Goal: Information Seeking & Learning: Learn about a topic

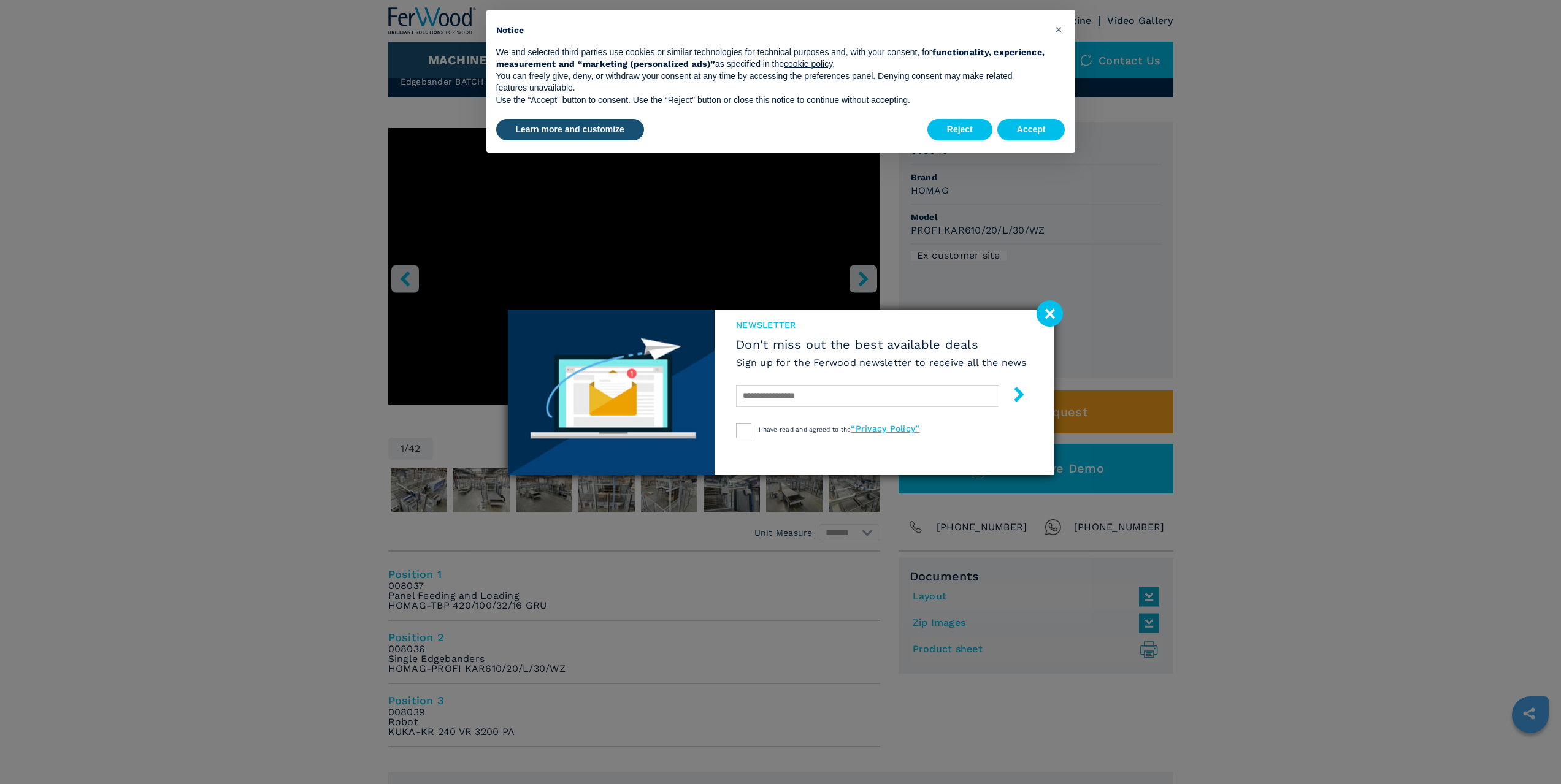
scroll to position [61, 0]
click at [1049, 305] on image at bounding box center [1049, 313] width 26 height 26
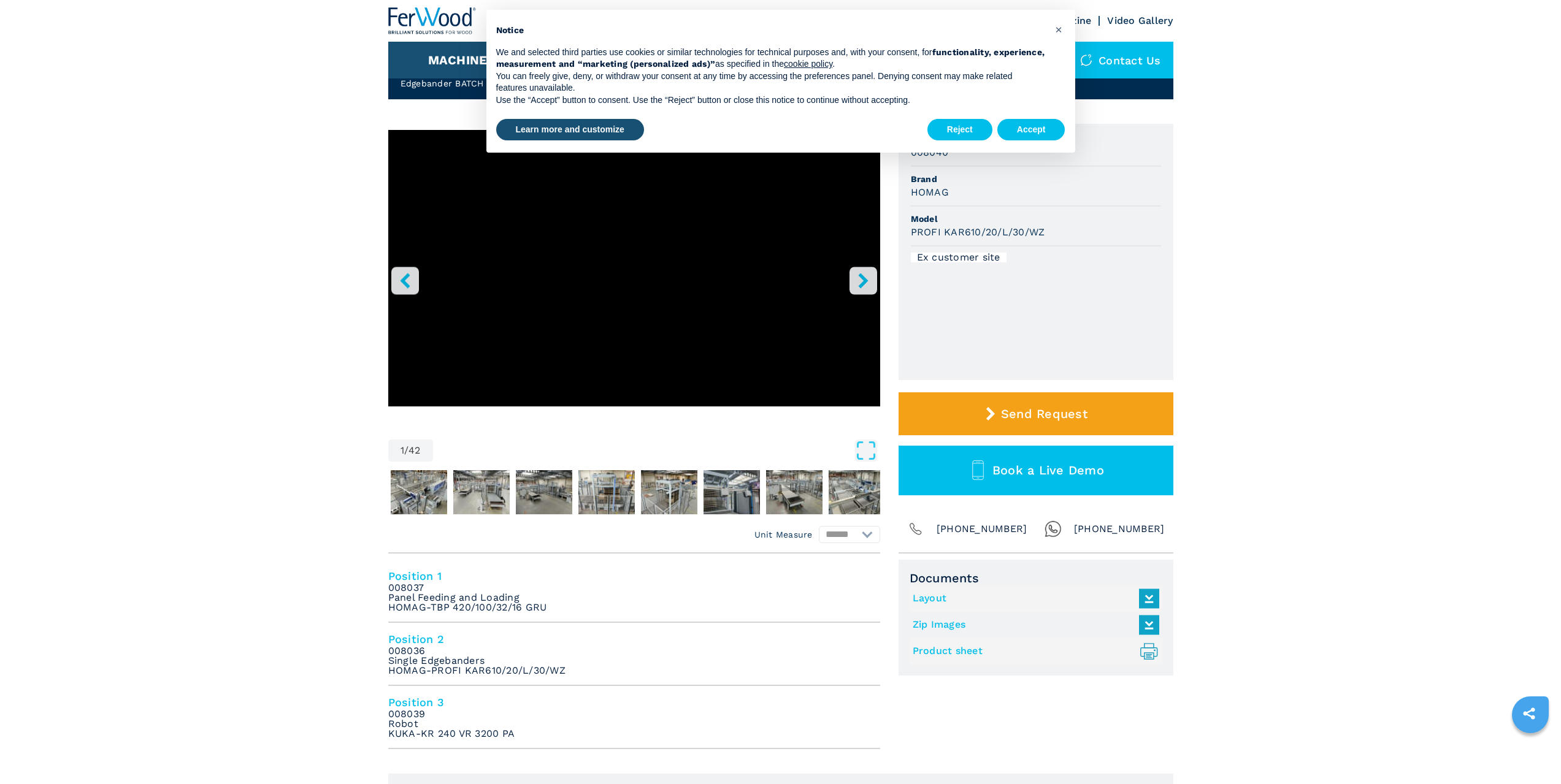
scroll to position [0, 0]
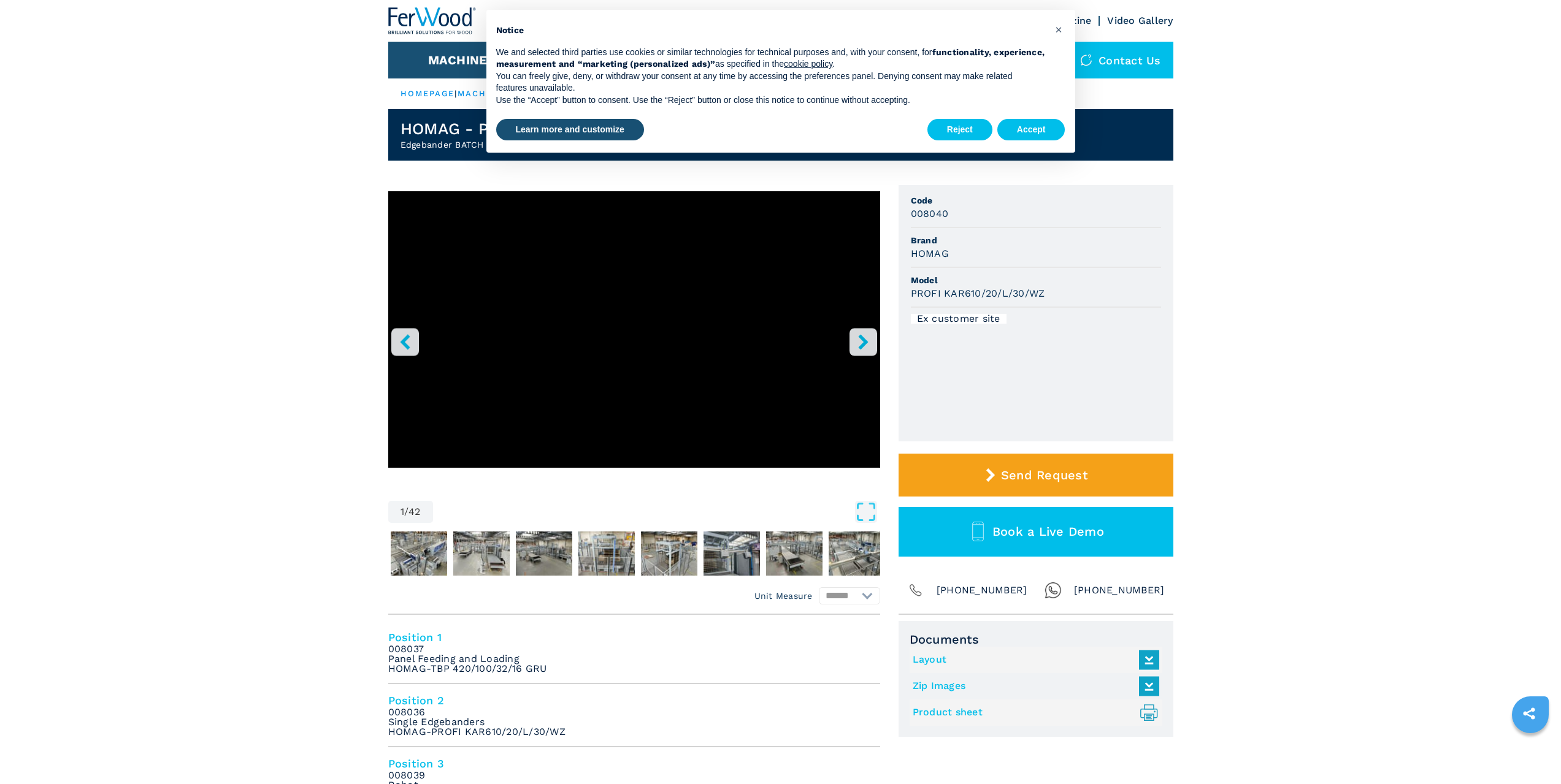
click at [864, 342] on icon "right-button" at bounding box center [863, 342] width 10 height 15
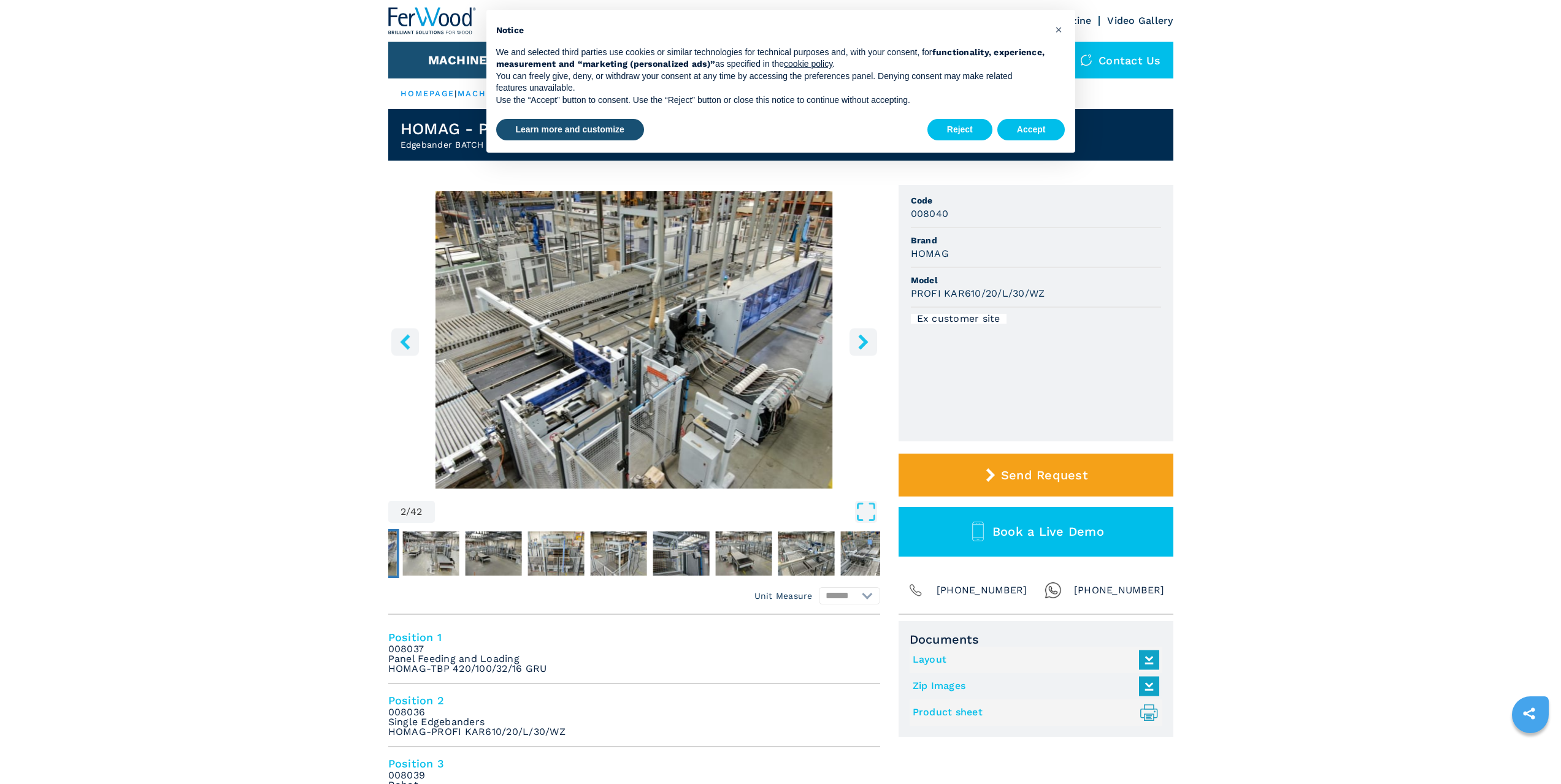
click at [864, 342] on icon "right-button" at bounding box center [863, 342] width 10 height 15
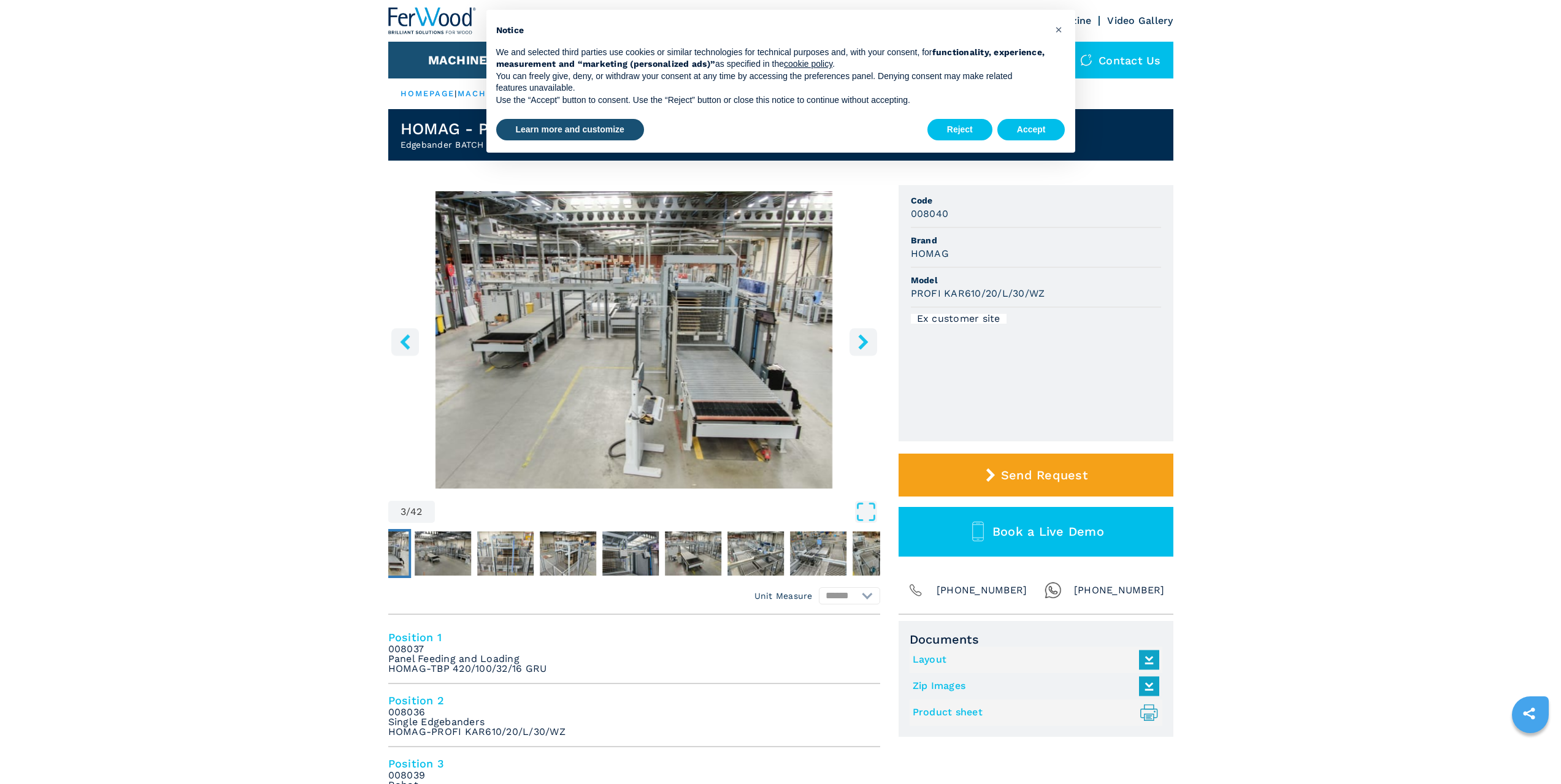
click at [864, 342] on icon "right-button" at bounding box center [863, 342] width 10 height 15
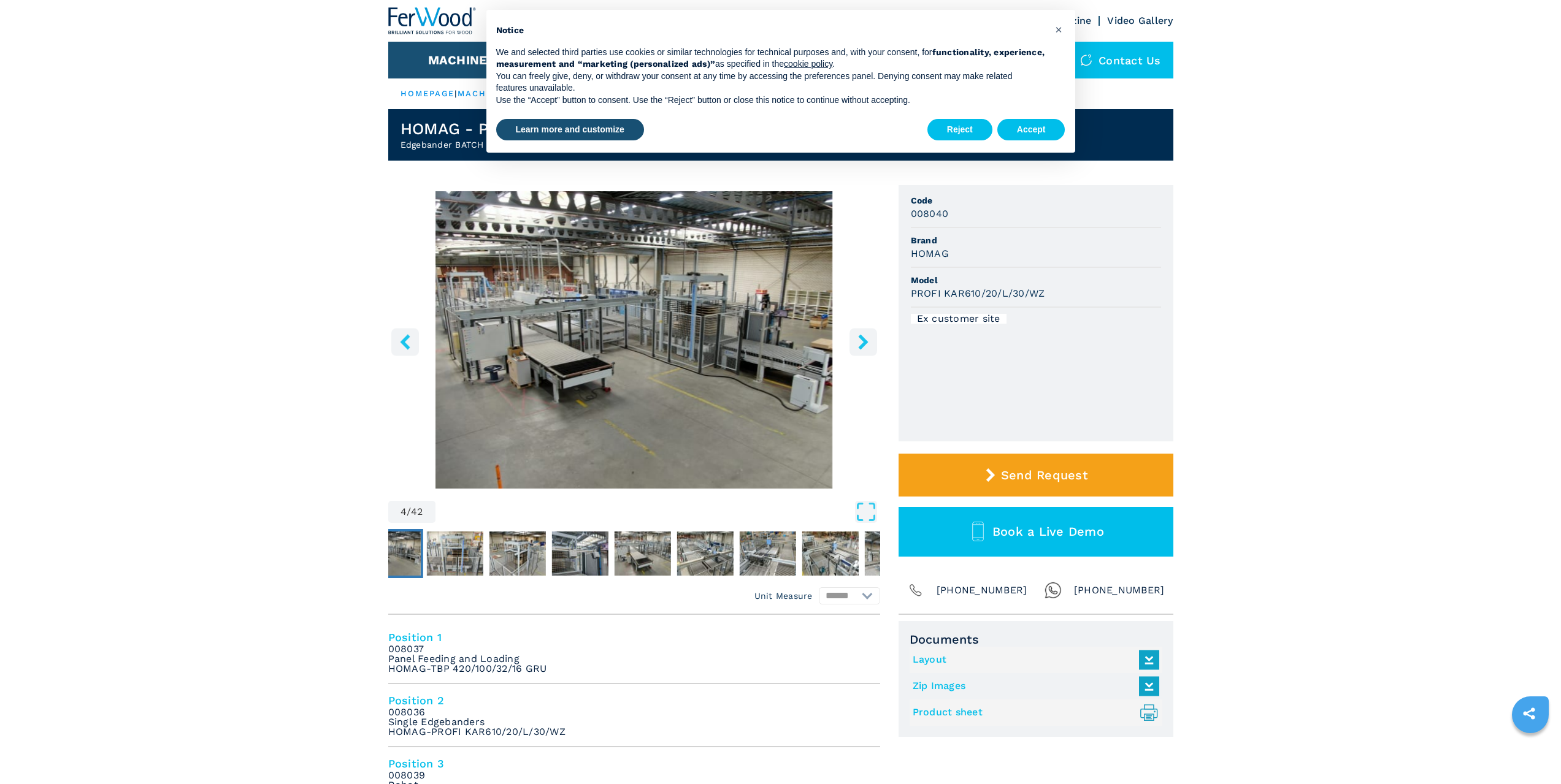
click at [864, 342] on icon "right-button" at bounding box center [863, 342] width 10 height 15
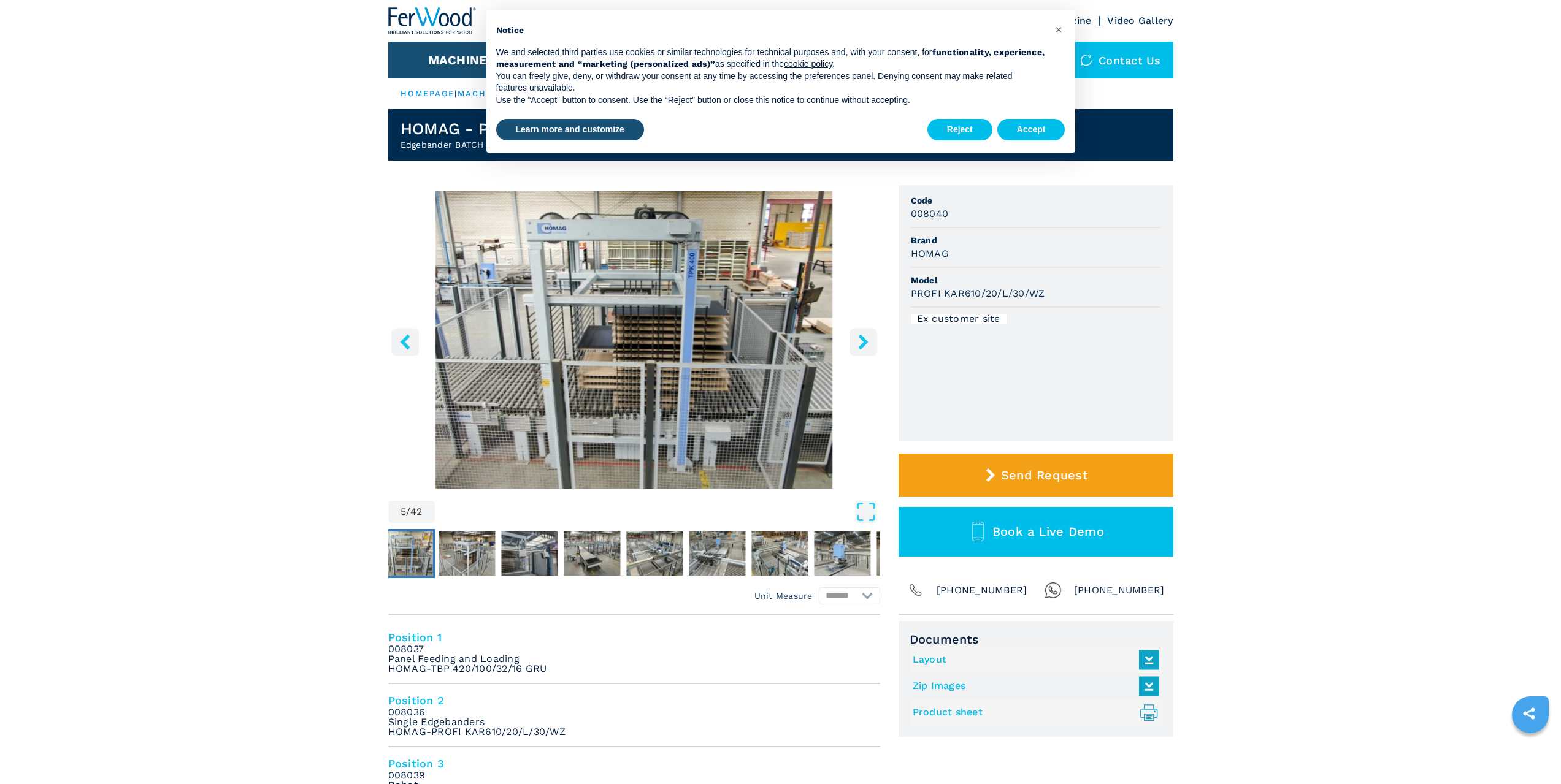
click at [864, 342] on icon "right-button" at bounding box center [863, 342] width 10 height 15
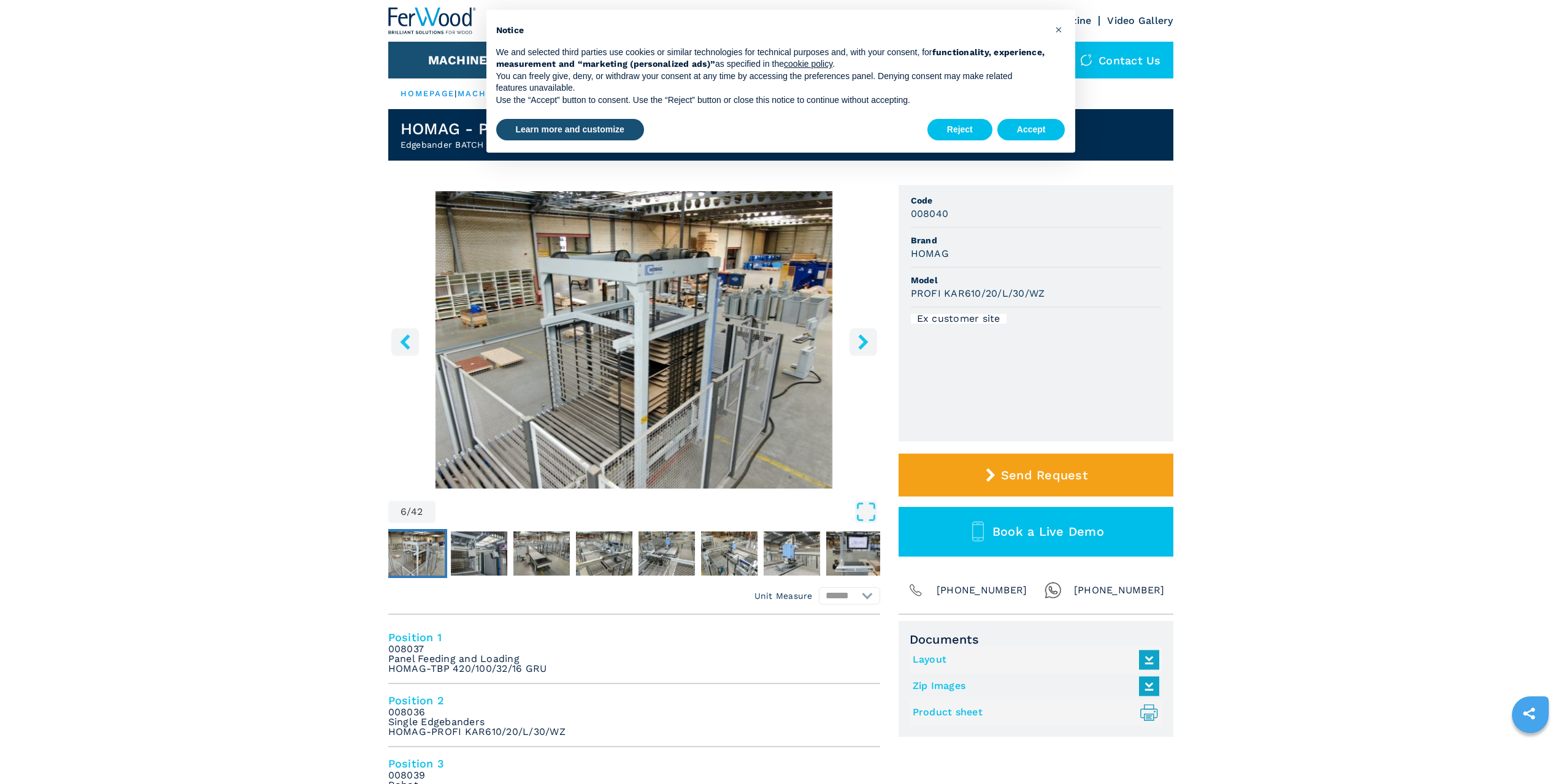
click at [864, 342] on icon "right-button" at bounding box center [863, 342] width 10 height 15
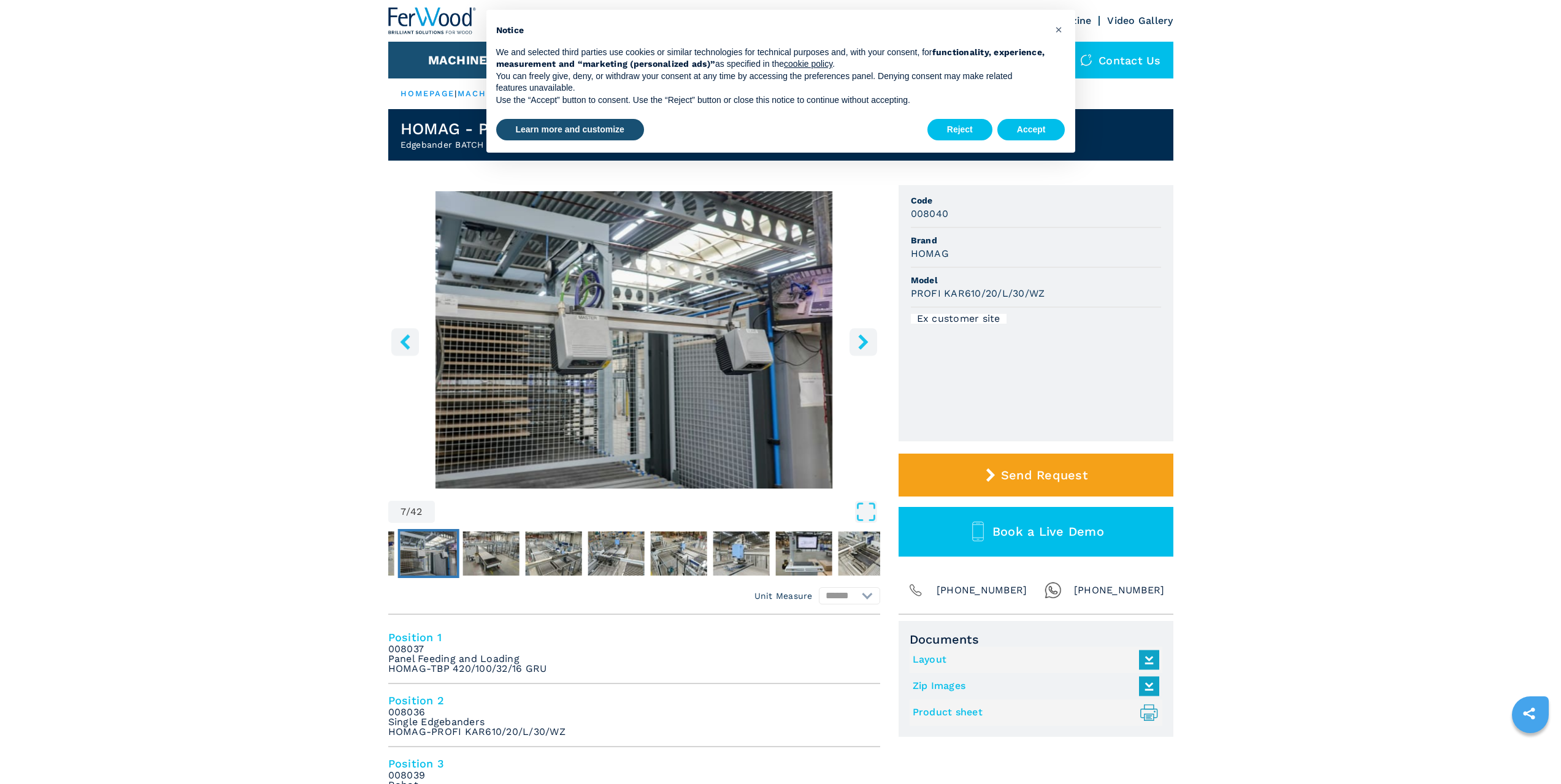
click at [864, 342] on icon "right-button" at bounding box center [863, 342] width 10 height 15
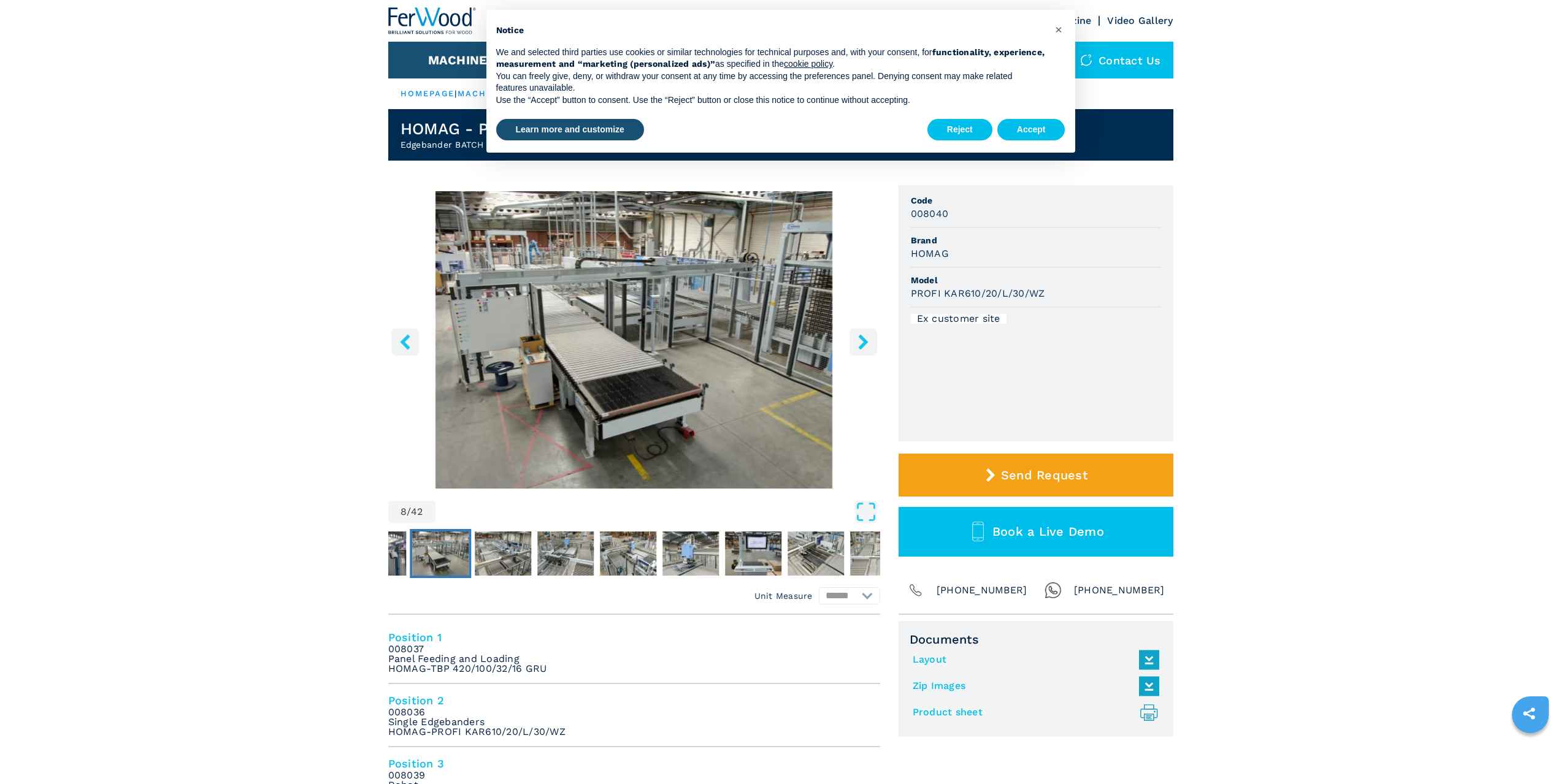
click at [864, 342] on icon "right-button" at bounding box center [863, 342] width 10 height 15
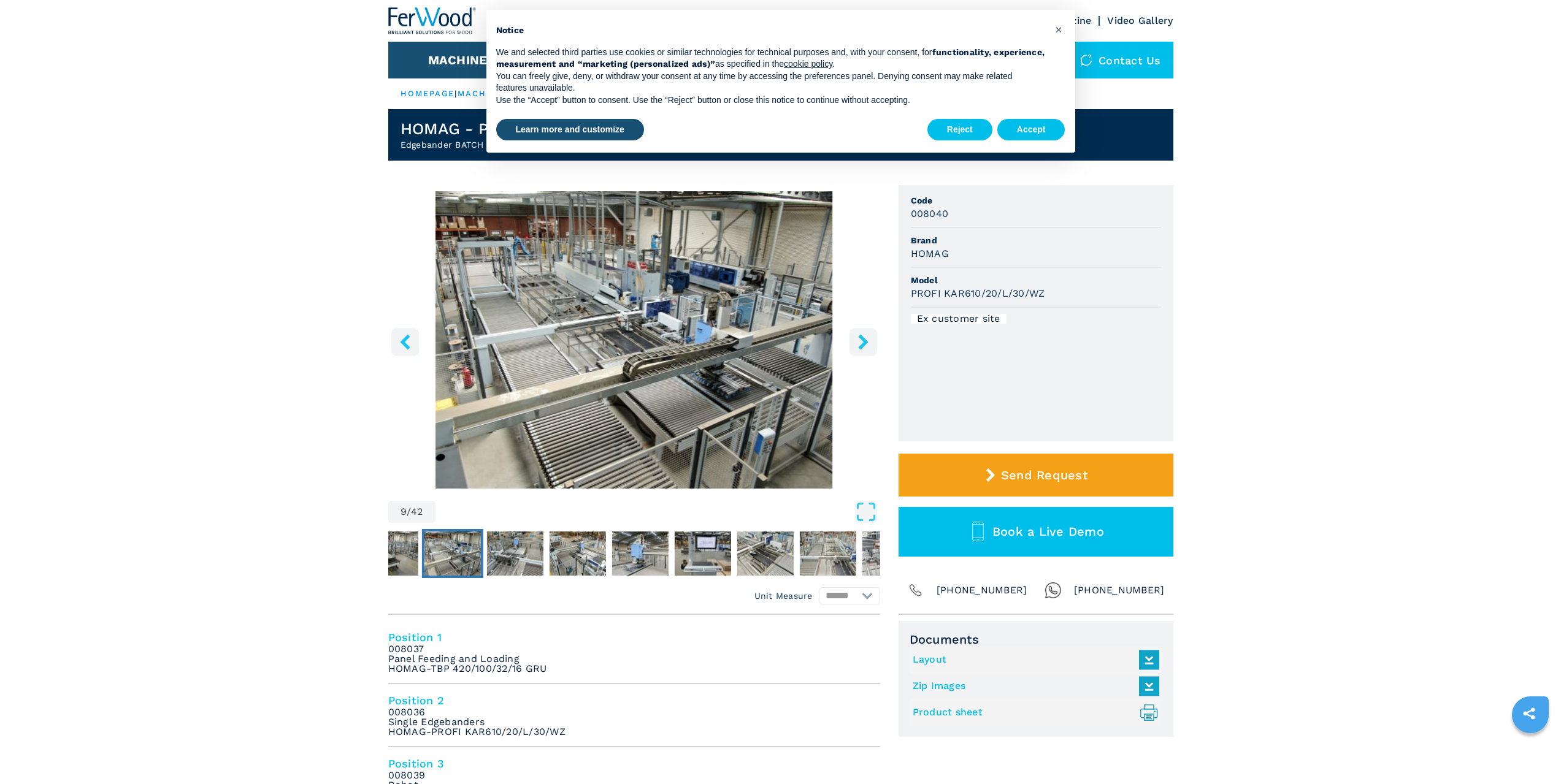
click at [647, 340] on img "Go to Slide 9" at bounding box center [634, 340] width 492 height 297
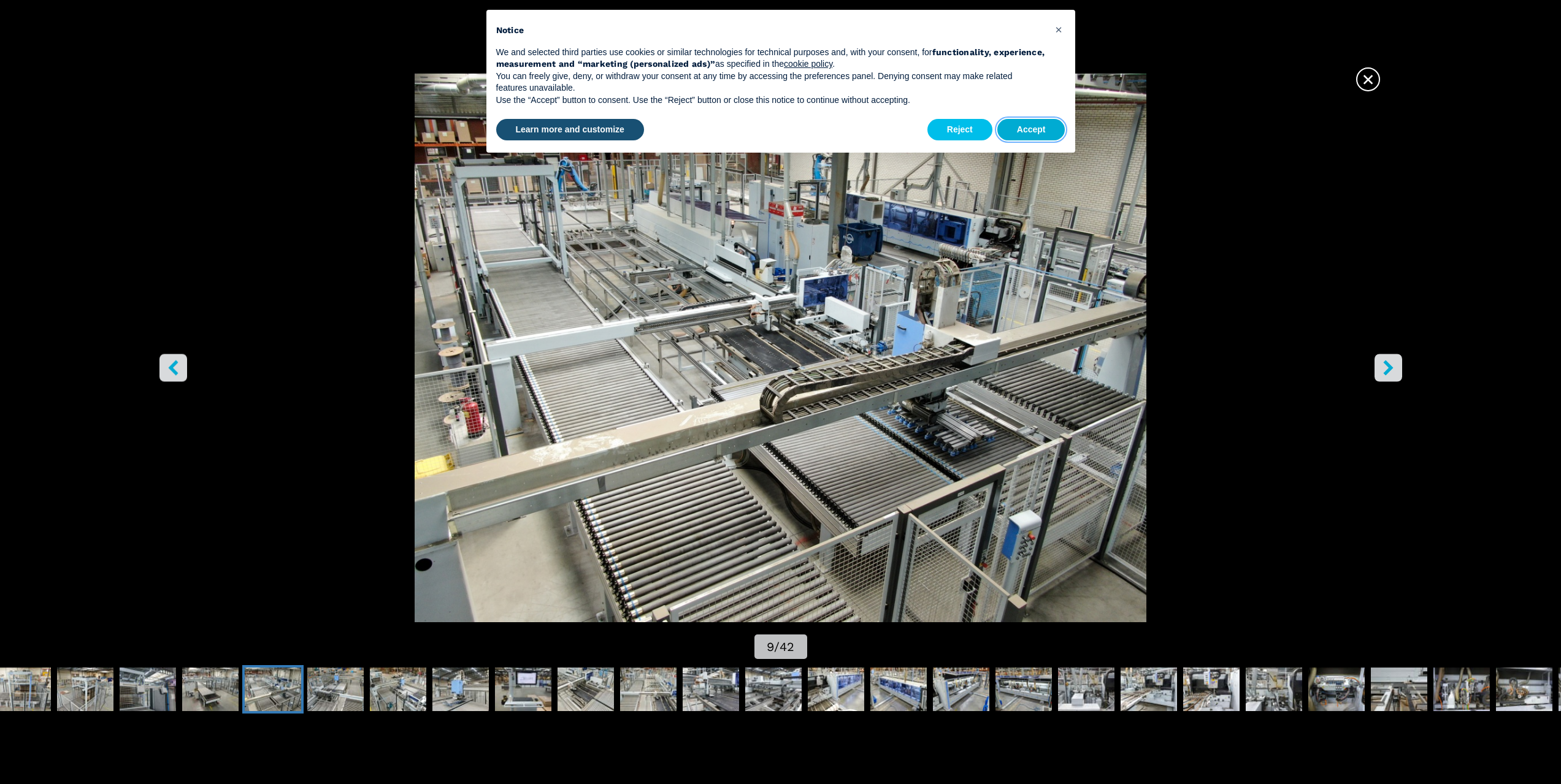
click at [1019, 134] on button "Accept" at bounding box center [1031, 130] width 68 height 22
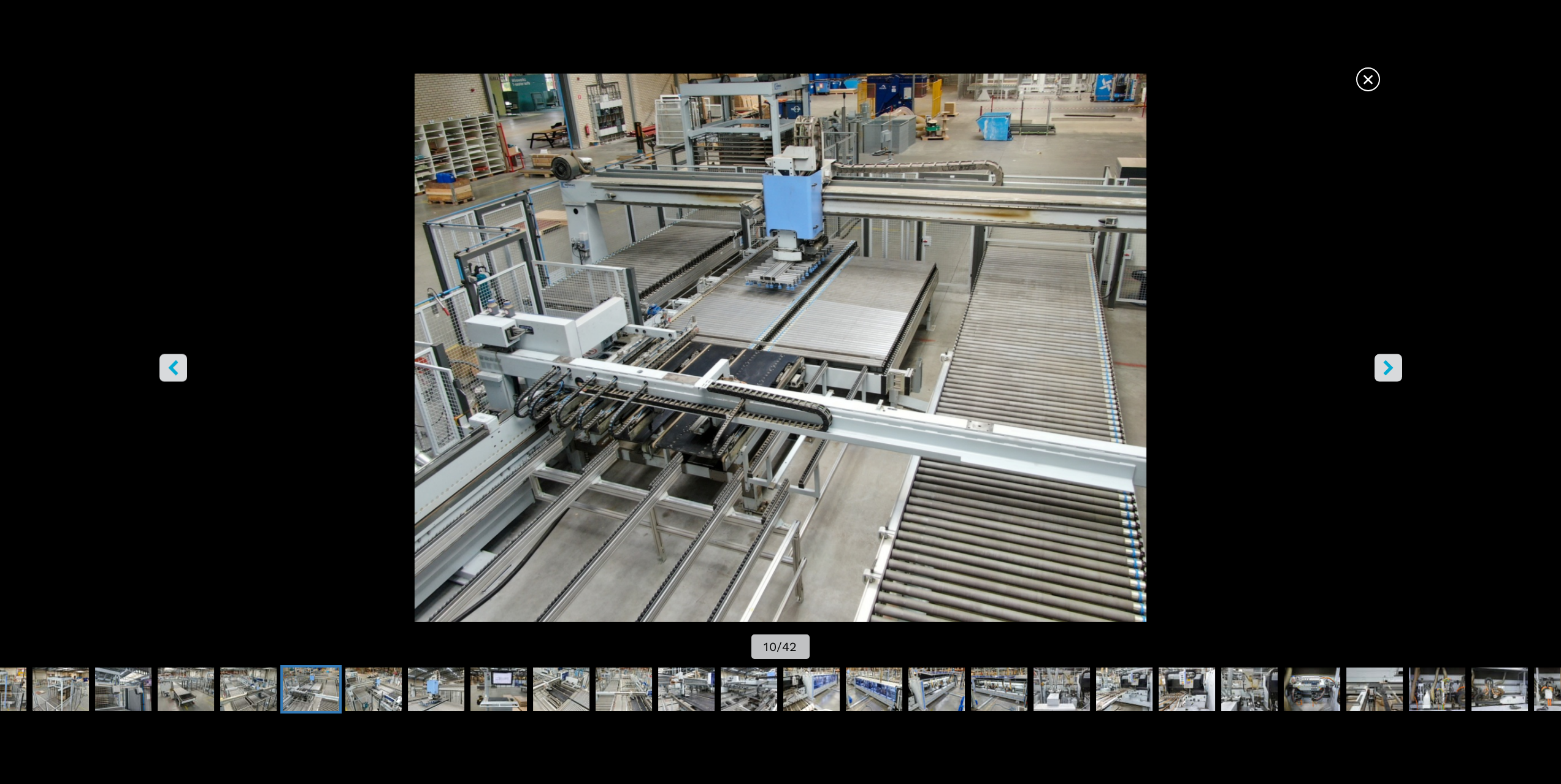
click at [1379, 365] on button "right-button" at bounding box center [1388, 368] width 28 height 28
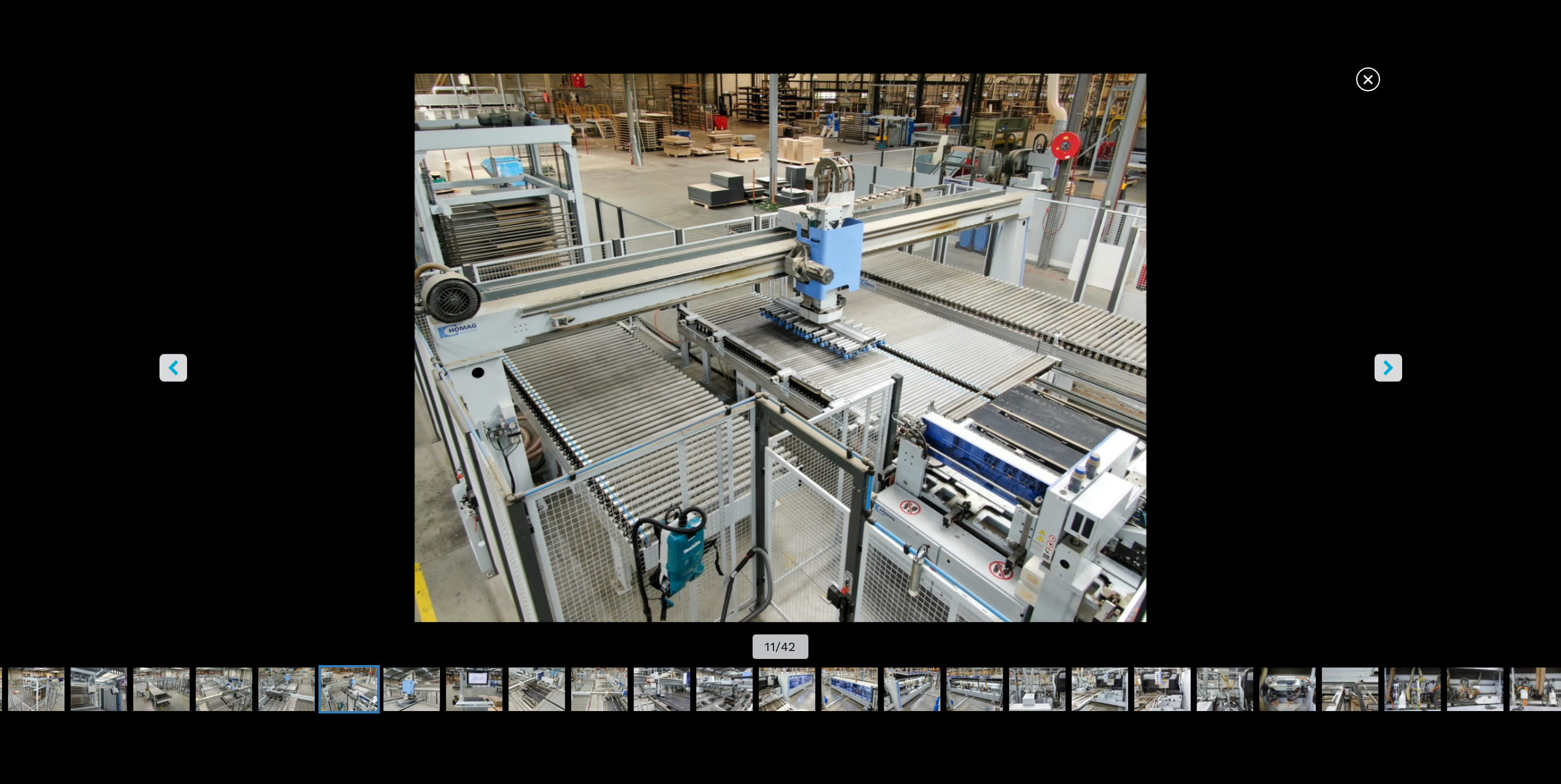
click at [1379, 365] on button "right-button" at bounding box center [1388, 368] width 28 height 28
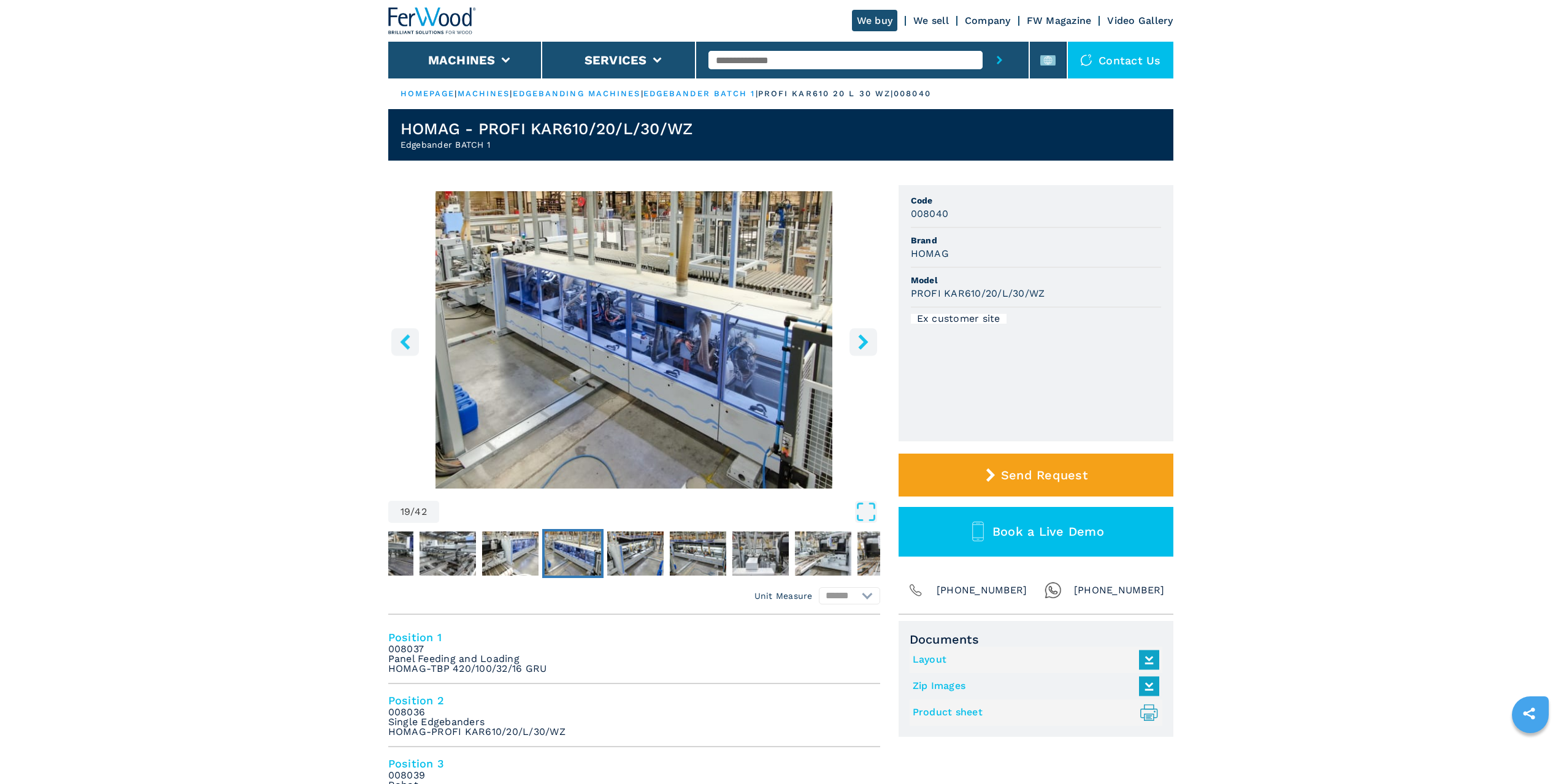
click at [956, 322] on div "Ex customer site" at bounding box center [958, 319] width 96 height 10
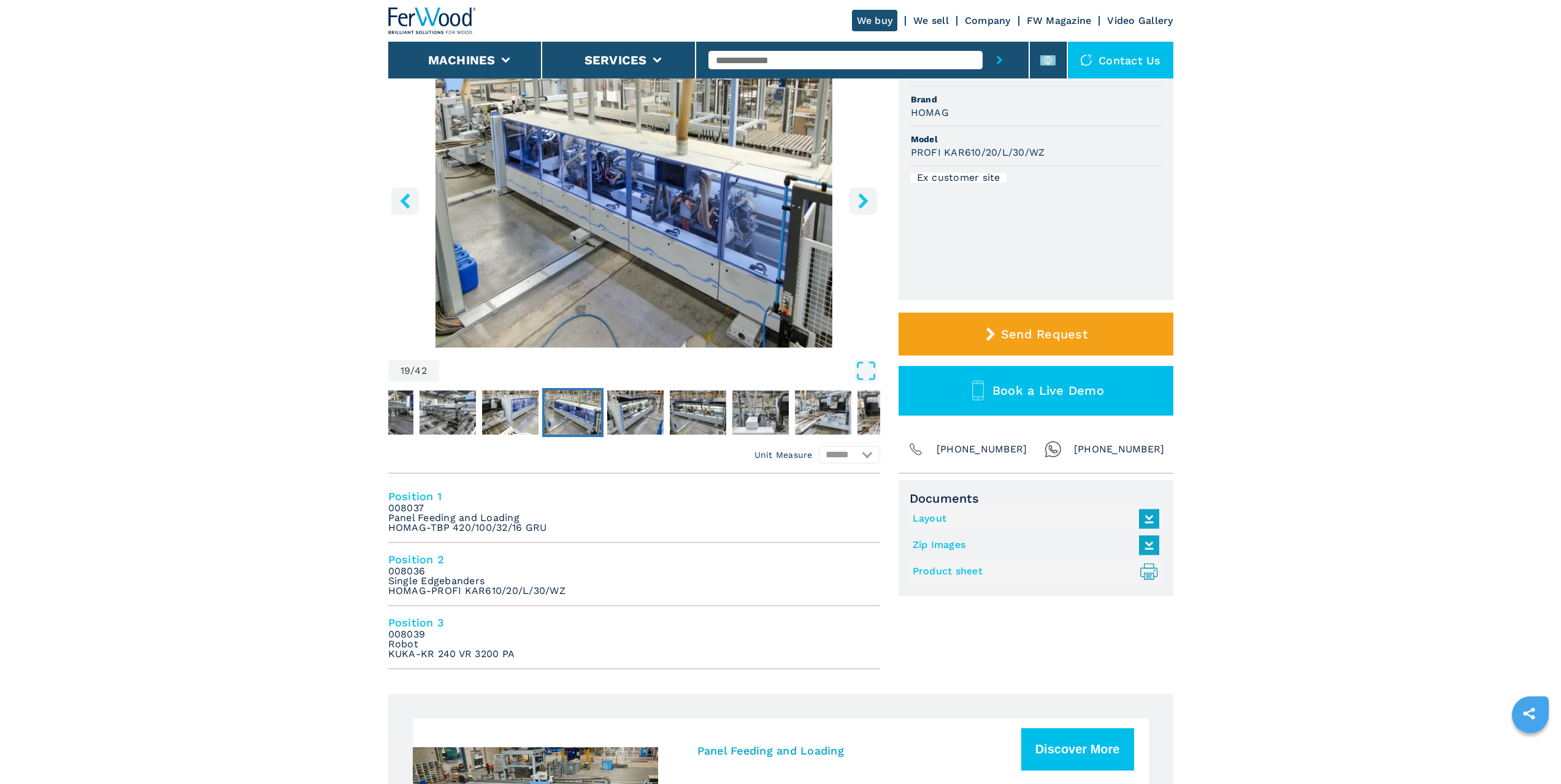
scroll to position [184, 0]
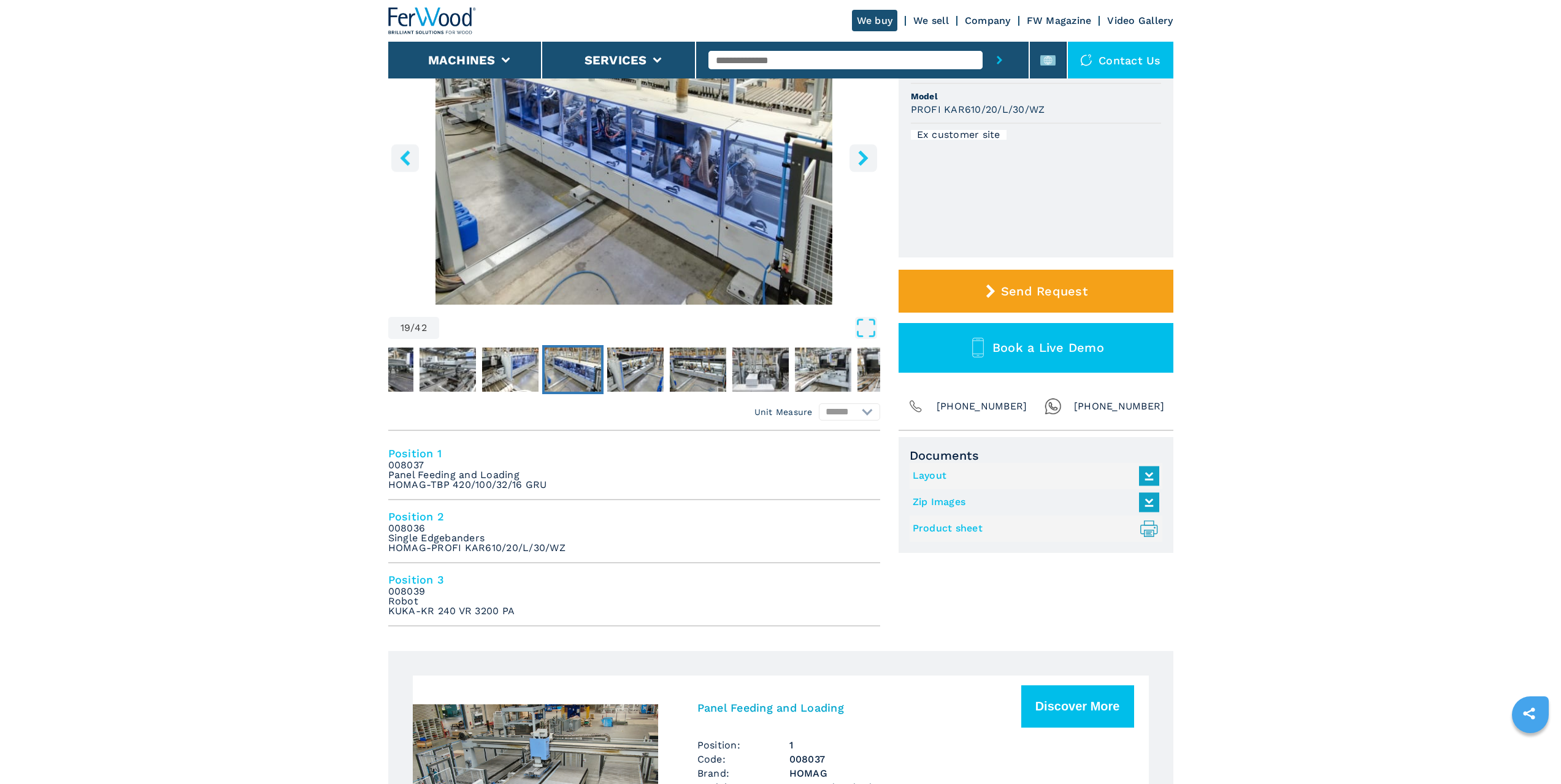
click at [1144, 474] on icon at bounding box center [1149, 476] width 26 height 26
